Goal: Information Seeking & Learning: Find specific fact

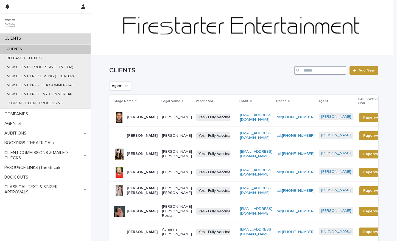
click at [311, 72] on input "Search" at bounding box center [320, 70] width 52 height 9
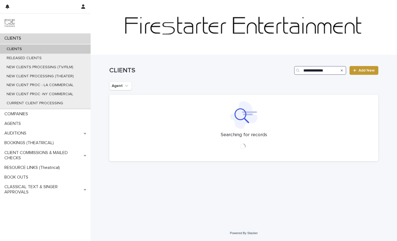
type input "**********"
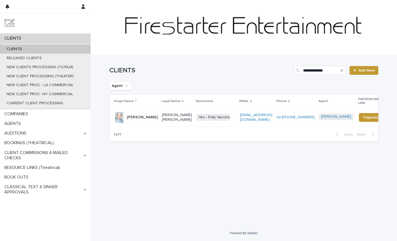
click at [142, 116] on div "Jillian Geurts" at bounding box center [142, 117] width 31 height 9
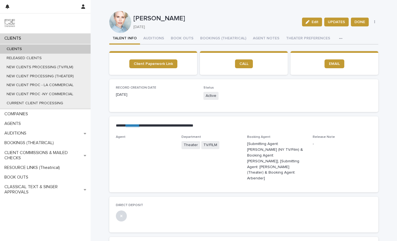
click at [336, 40] on button "button" at bounding box center [342, 38] width 12 height 11
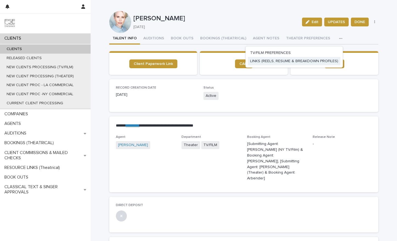
click at [297, 60] on span "LINKS (REELS, RESUME & BREAKDOWN PROFILES)" at bounding box center [294, 61] width 88 height 4
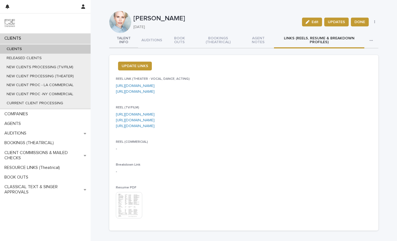
click at [126, 39] on button "TALENT INFO" at bounding box center [123, 40] width 29 height 15
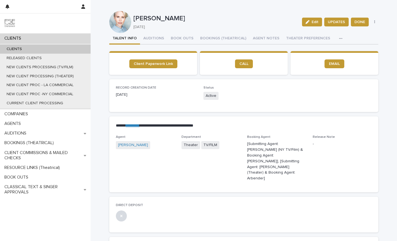
click at [336, 41] on button "button" at bounding box center [342, 38] width 12 height 11
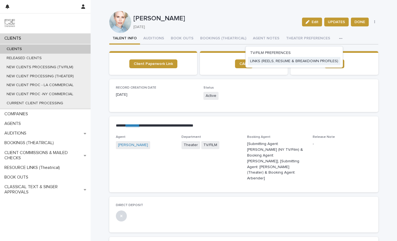
click at [302, 60] on span "LINKS (REELS, RESUME & BREAKDOWN PROFILES)" at bounding box center [294, 61] width 88 height 4
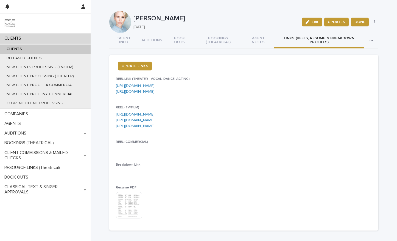
drag, startPoint x: 276, startPoint y: 92, endPoint x: 110, endPoint y: 84, distance: 166.6
click at [110, 84] on div "UPDATE LINKS REEL LINK (THEATER - VOCAL, DANCE, ACTING) https://drive.google.co…" at bounding box center [243, 142] width 269 height 175
copy p "https://drive.google.com/file/d/1v8-POEbFZd93a4E5mAaydytGVWV1DMGU/view?usp=driv…"
click at [183, 77] on span "REEL LINK (THEATER - VOCAL, DANCE, ACTING)" at bounding box center [153, 78] width 74 height 3
click at [155, 85] on link "https://drive.google.com/file/d/1v8-POEbFZd93a4E5mAaydytGVWV1DMGU/view?usp=driv…" at bounding box center [135, 86] width 39 height 4
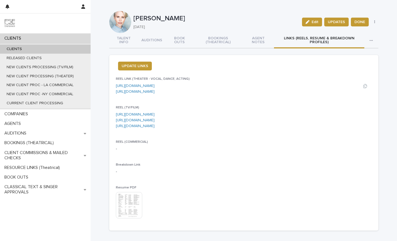
click at [155, 92] on link "https://drive.google.com/file/d/1tfv0khHL4qh2uEBoU0wnuZmwAWc54_SY/view?usp=driv…" at bounding box center [135, 92] width 39 height 4
click at [145, 113] on link "https://drive.google.com/file/d/1v0-Vft6Eivc_sybwmI6A2vF0i8jygMEz/view?usp=driv…" at bounding box center [135, 114] width 39 height 4
